Goal: Information Seeking & Learning: Understand process/instructions

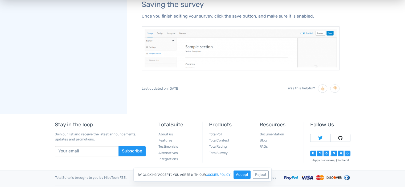
scroll to position [632, 0]
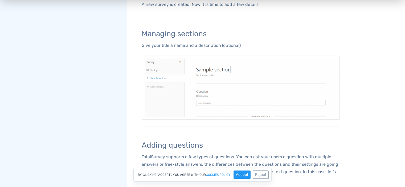
scroll to position [249, 0]
click at [247, 173] on button "Accept" at bounding box center [242, 175] width 17 height 8
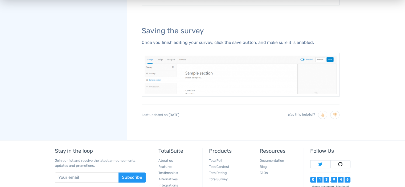
scroll to position [632, 0]
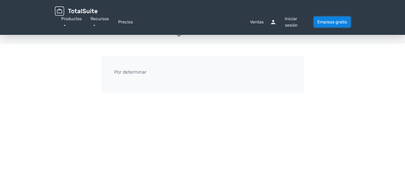
click at [330, 22] on font "Empieza gratis" at bounding box center [333, 21] width 30 height 5
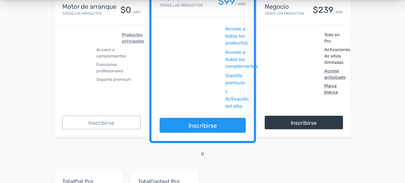
scroll to position [124, 0]
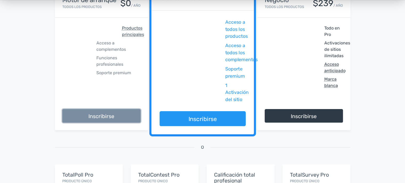
click at [97, 117] on font "Inscribirse" at bounding box center [101, 116] width 26 height 6
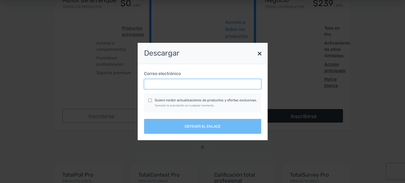
click at [164, 87] on input "Correo electrónico" at bounding box center [202, 84] width 117 height 10
type input "[EMAIL_ADDRESS][DOMAIN_NAME]"
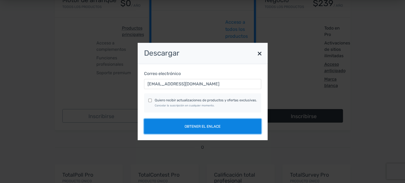
click at [173, 131] on button "Obtener el enlace" at bounding box center [202, 126] width 117 height 15
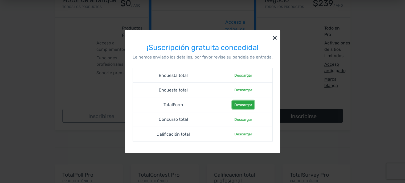
click at [239, 107] on font "Descargar" at bounding box center [243, 105] width 18 height 5
click at [245, 78] on font "Descargar" at bounding box center [243, 75] width 18 height 5
click at [273, 39] on font "×" at bounding box center [275, 38] width 5 height 10
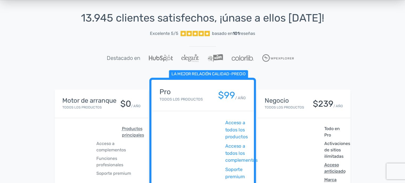
scroll to position [0, 0]
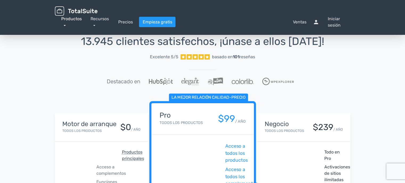
click at [72, 18] on font "Productos" at bounding box center [71, 18] width 21 height 5
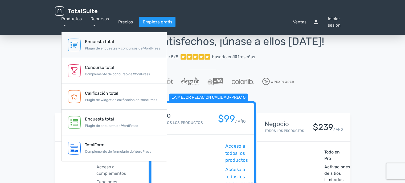
click at [97, 49] on font "Plugin de encuestas y concursos de WordPress" at bounding box center [122, 48] width 75 height 4
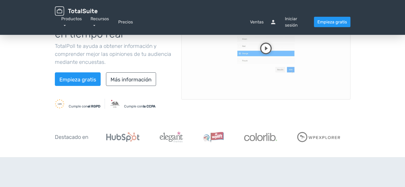
scroll to position [89, 0]
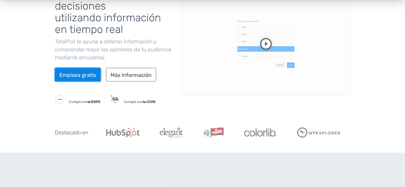
click at [72, 75] on font "Empieza gratis" at bounding box center [77, 75] width 37 height 6
